Goal: Information Seeking & Learning: Learn about a topic

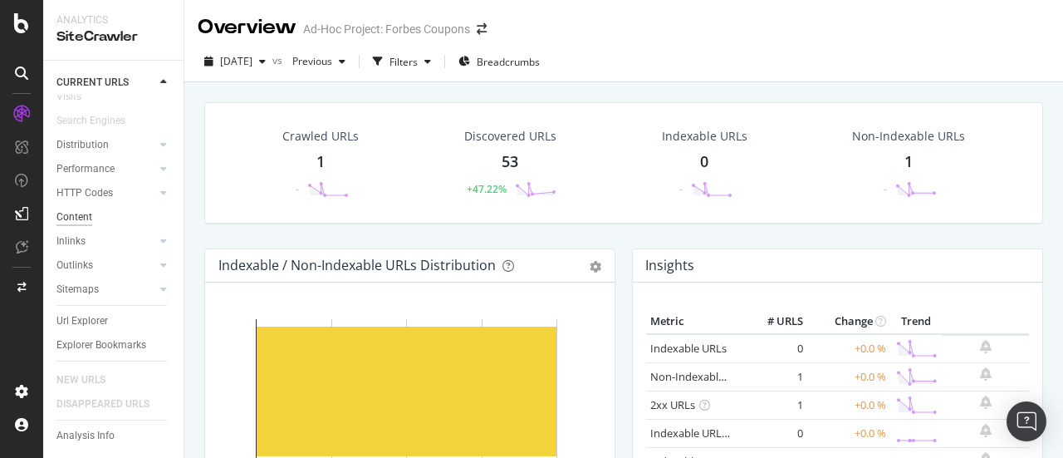
scroll to position [99, 0]
click at [77, 136] on div "Distribution" at bounding box center [82, 144] width 52 height 17
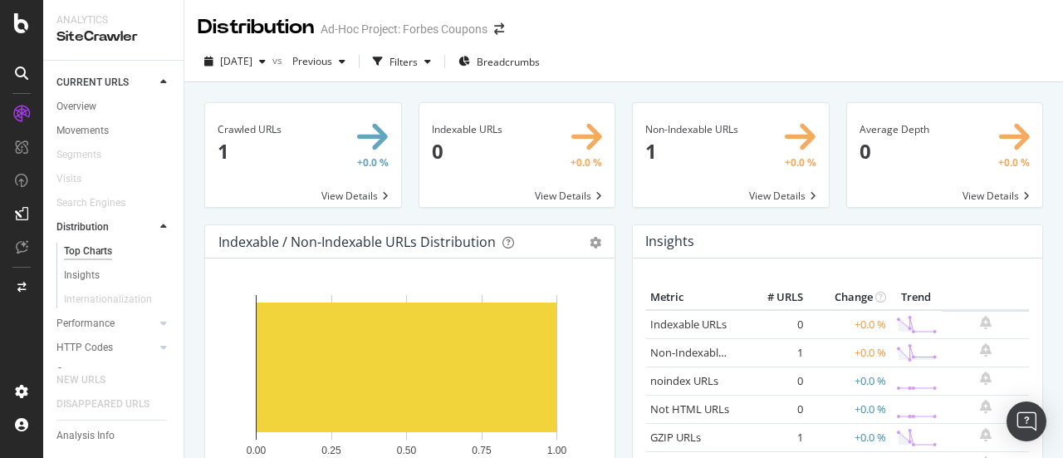
scroll to position [171, 0]
click at [78, 258] on div "Outlinks" at bounding box center [74, 266] width 37 height 17
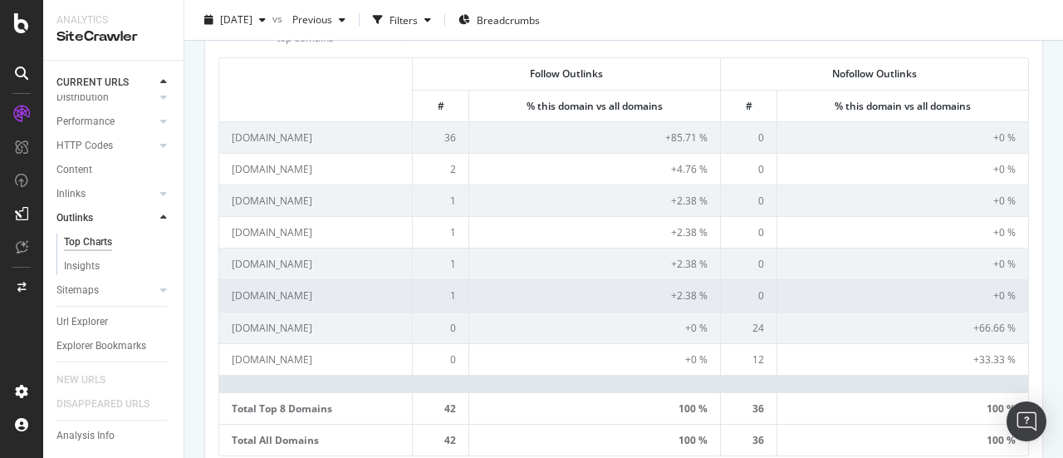
scroll to position [548, 0]
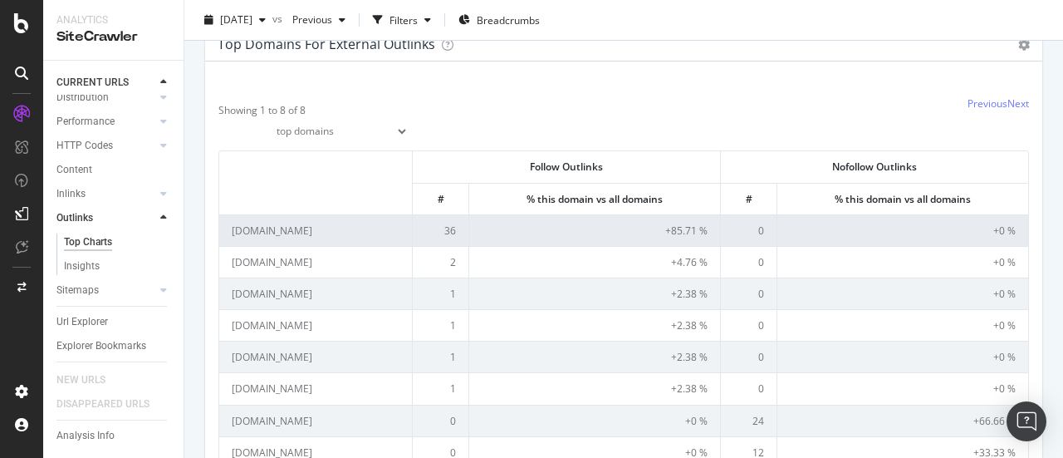
click at [250, 231] on td "forbes.com" at bounding box center [316, 230] width 194 height 32
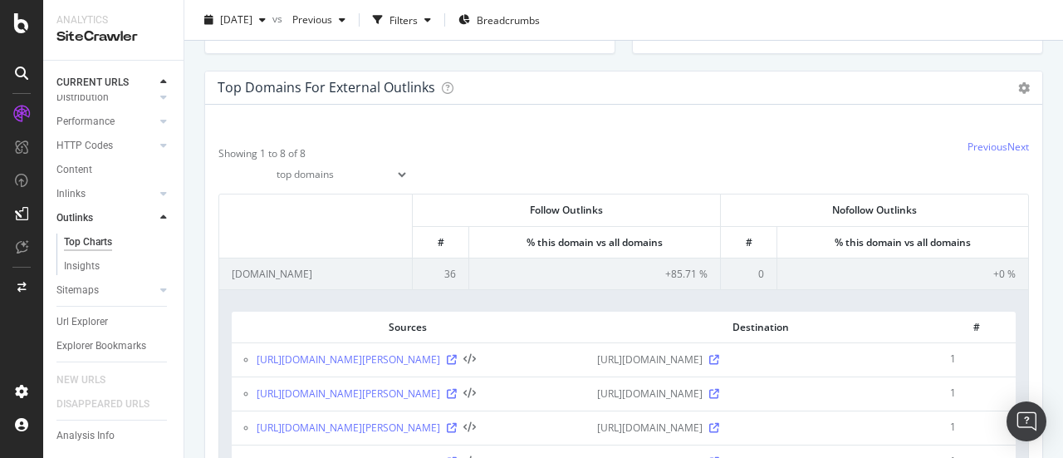
scroll to position [503, 0]
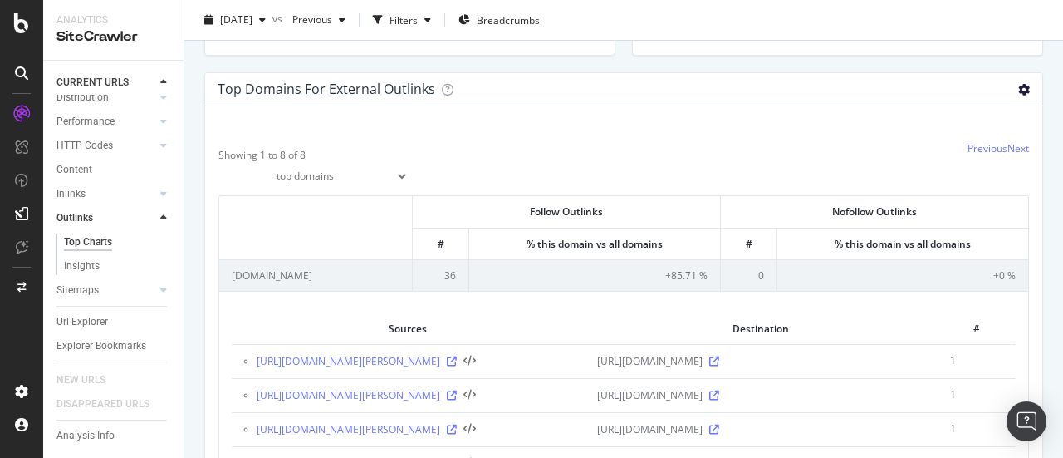
click at [1019, 91] on icon at bounding box center [1025, 90] width 12 height 12
click at [962, 172] on span "Export as CSV" at bounding box center [976, 181] width 133 height 22
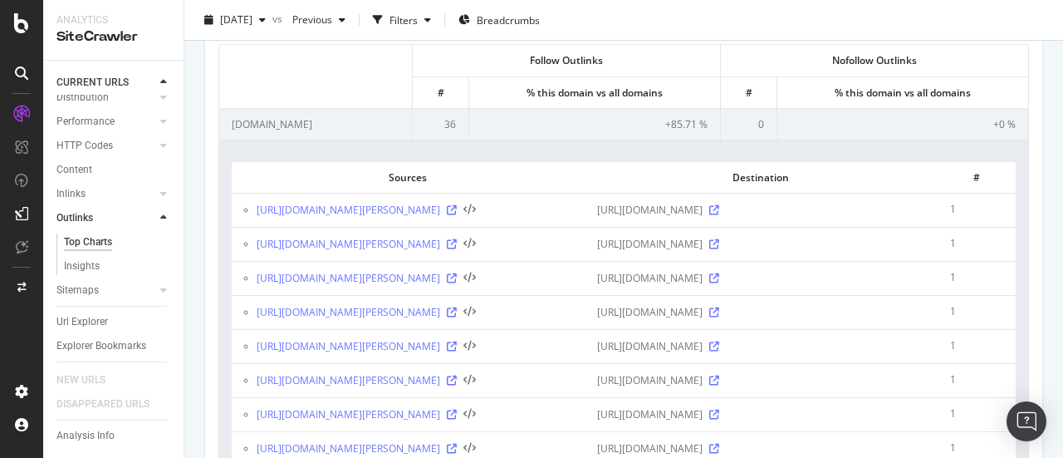
scroll to position [645, 0]
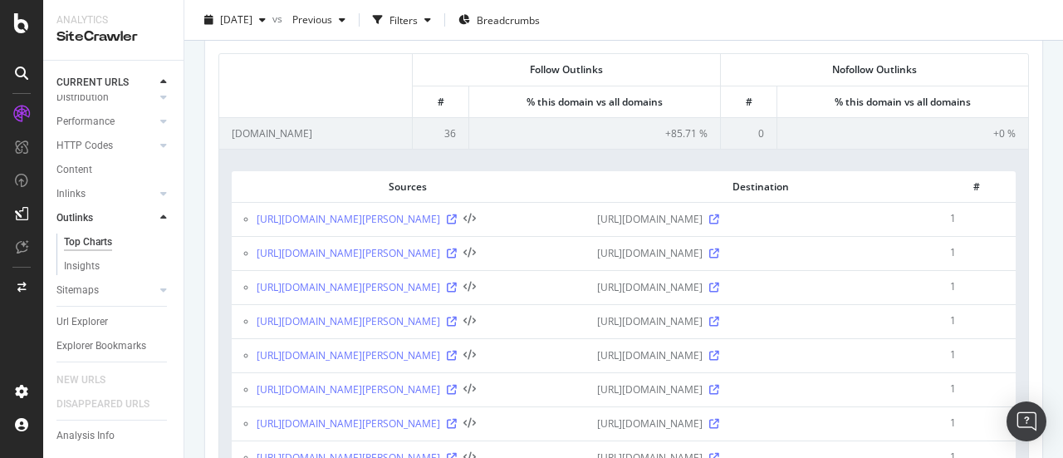
drag, startPoint x: 677, startPoint y: 213, endPoint x: 691, endPoint y: 247, distance: 36.9
click at [691, 236] on td "https://account.forbes.com/newsletters" at bounding box center [761, 219] width 353 height 34
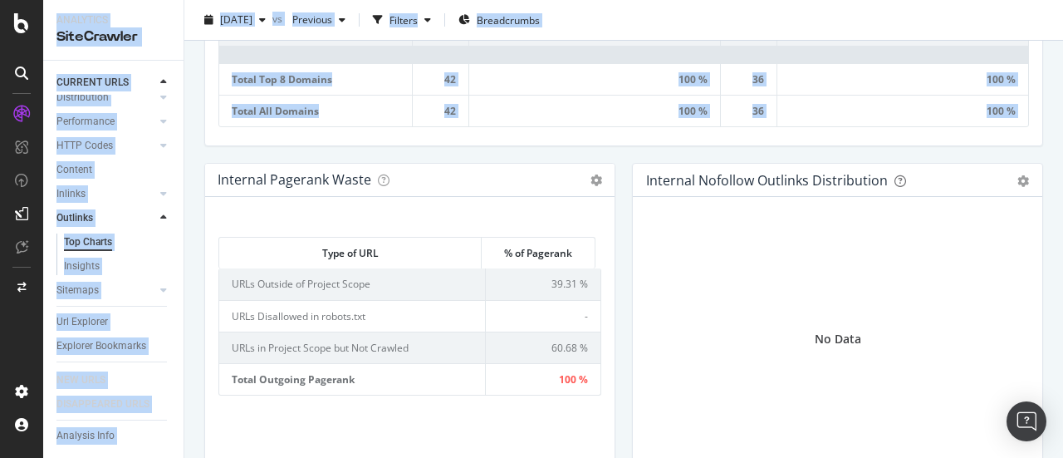
scroll to position [2198, 0]
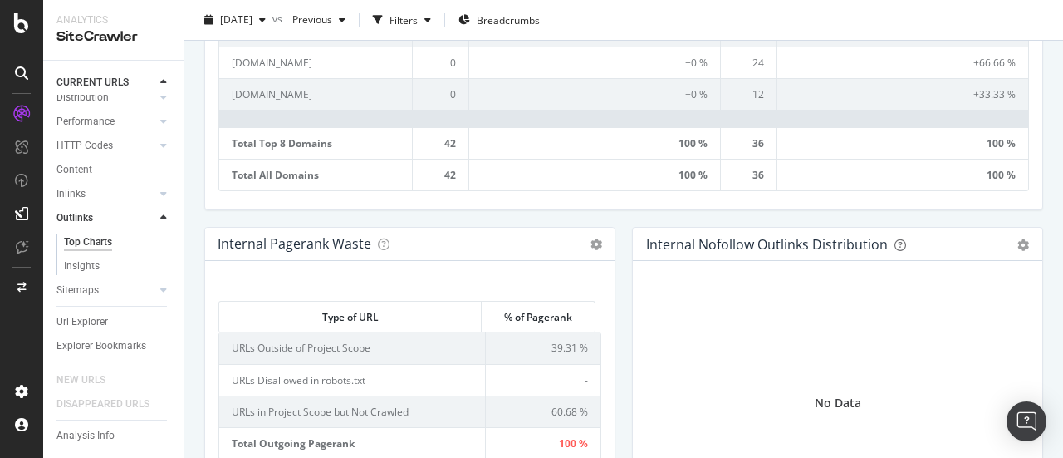
drag, startPoint x: 234, startPoint y: 207, endPoint x: 793, endPoint y: 424, distance: 599.7
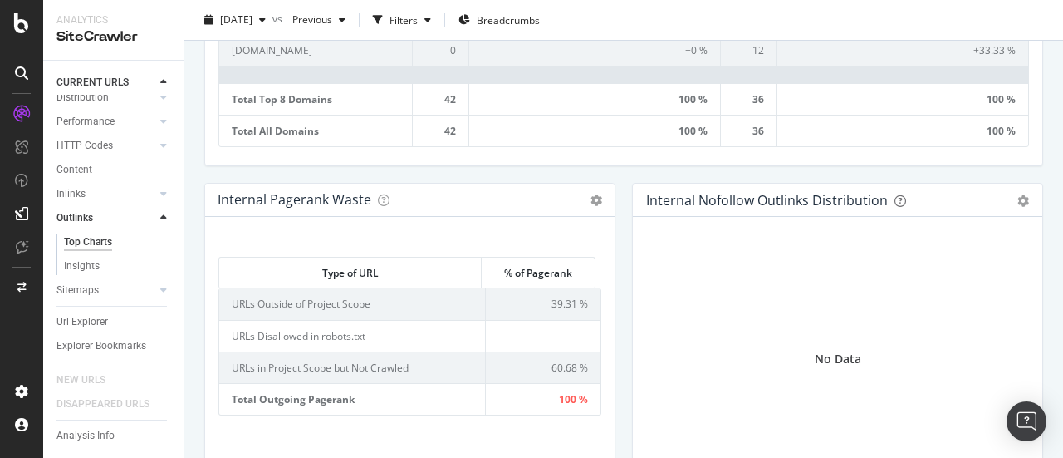
scroll to position [2250, 0]
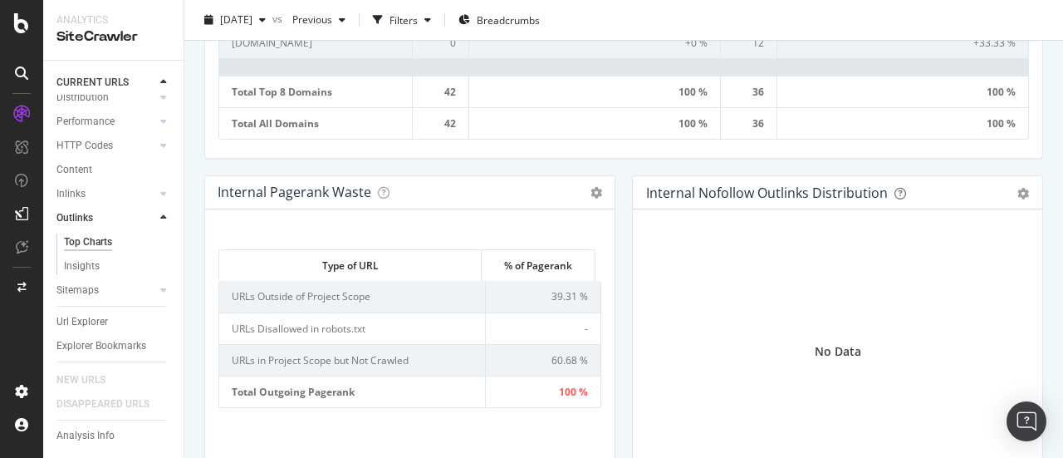
copy tbody "https://www.forbescoupons.com/brand/amazon/?malcolm=r https://account.forbes.co…"
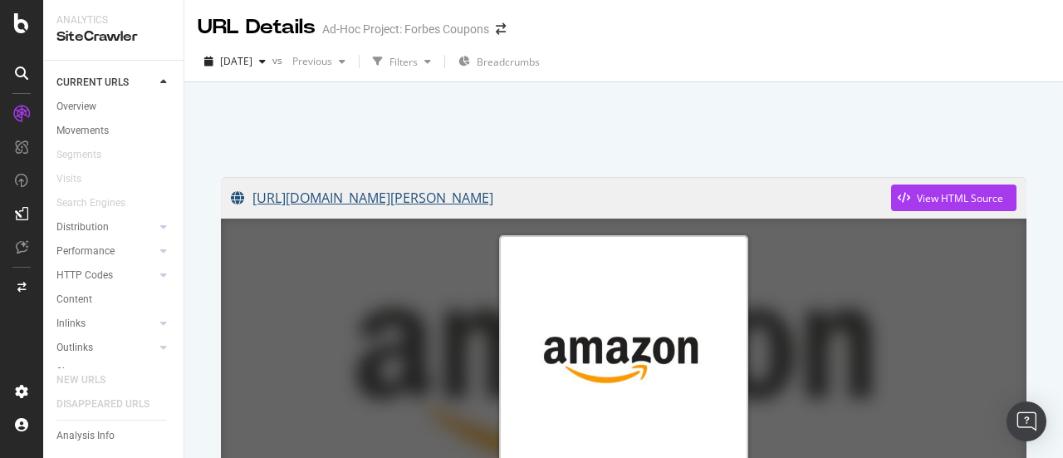
click at [507, 192] on link "[URL][DOMAIN_NAME][PERSON_NAME]" at bounding box center [561, 198] width 661 height 42
